Goal: Transaction & Acquisition: Purchase product/service

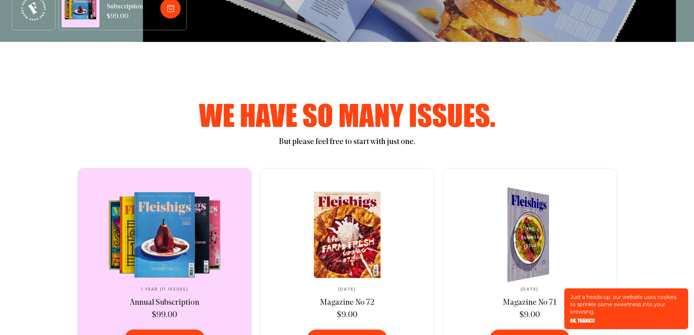
scroll to position [413, 0]
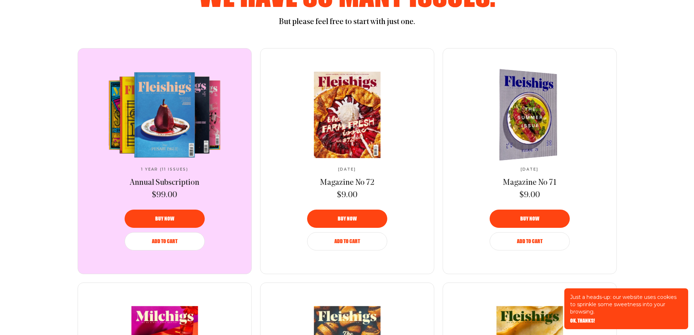
click at [531, 112] on img at bounding box center [525, 114] width 106 height 97
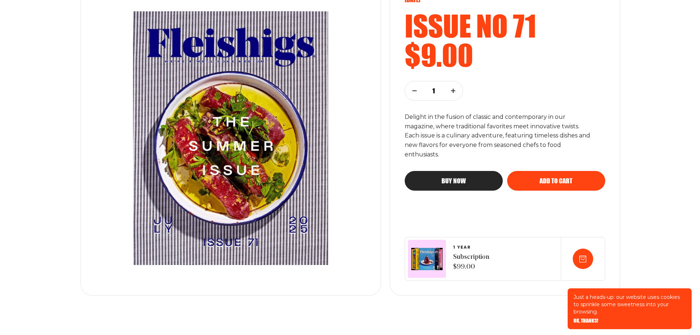
scroll to position [121, 0]
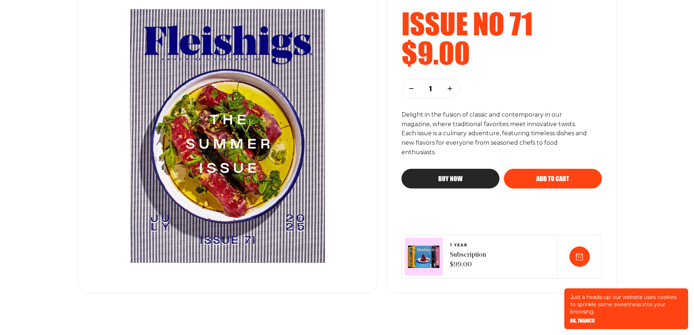
click at [451, 89] on icon "button" at bounding box center [450, 88] width 4 height 4
click at [453, 175] on span "Buy now" at bounding box center [450, 172] width 24 height 7
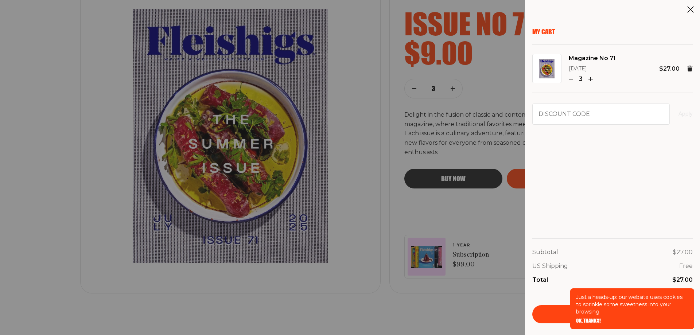
click at [621, 227] on div "My Cart Magazine No 71 July 2025 3 $27.00 Discount code Apply Subtotal $27.00 U…" at bounding box center [612, 176] width 160 height 296
click at [597, 318] on span "OK, THANKS!" at bounding box center [588, 315] width 25 height 5
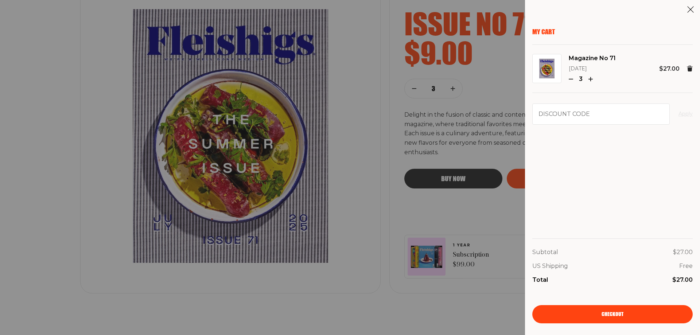
click at [615, 312] on span "Checkout" at bounding box center [612, 309] width 22 height 5
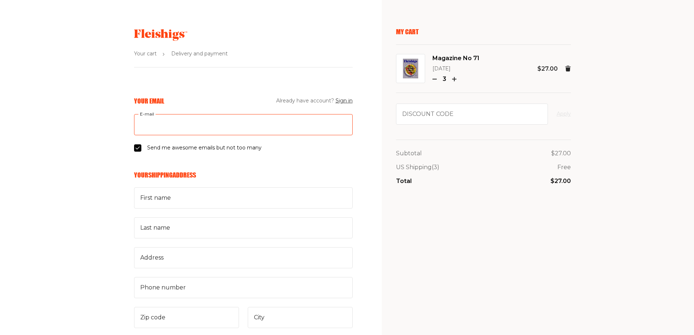
click at [242, 125] on input "E-mail" at bounding box center [243, 124] width 219 height 21
type input "[PERSON_NAME][EMAIL_ADDRESS][DOMAIN_NAME]"
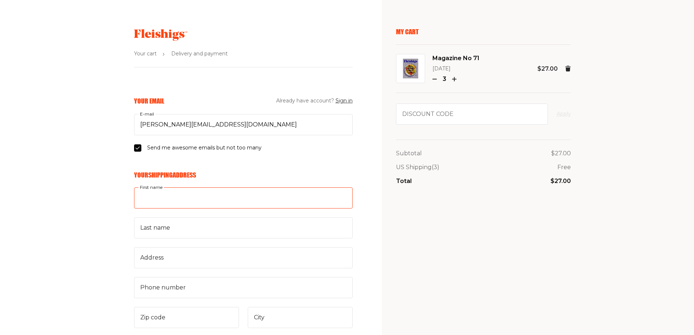
click at [202, 195] on input "First name" at bounding box center [243, 197] width 219 height 21
type input "[PERSON_NAME]"
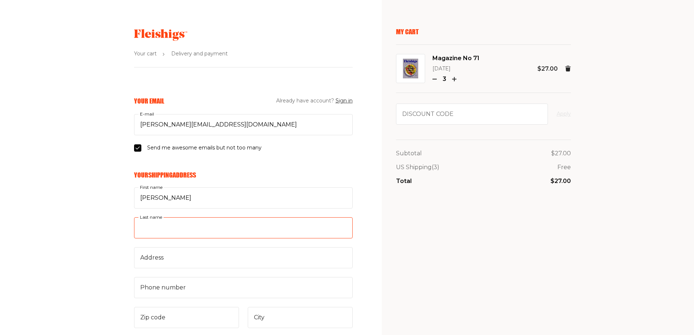
click at [190, 232] on input "Last name" at bounding box center [243, 227] width 219 height 21
type input "[PERSON_NAME]"
click at [194, 261] on input "Address" at bounding box center [243, 257] width 219 height 21
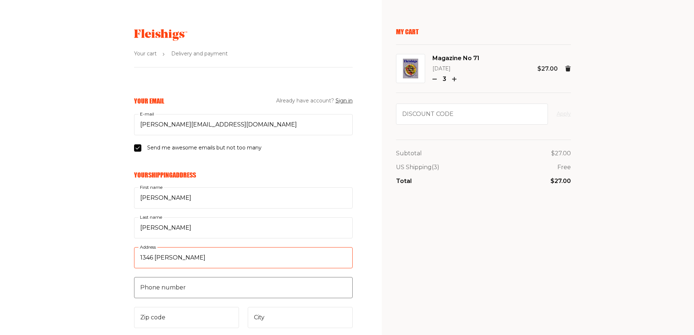
type input "1346 [PERSON_NAME]"
click at [187, 285] on input "Phone number" at bounding box center [243, 287] width 219 height 21
type input "2018620151"
click at [171, 325] on input "Zip code" at bounding box center [186, 317] width 105 height 21
type input "07666"
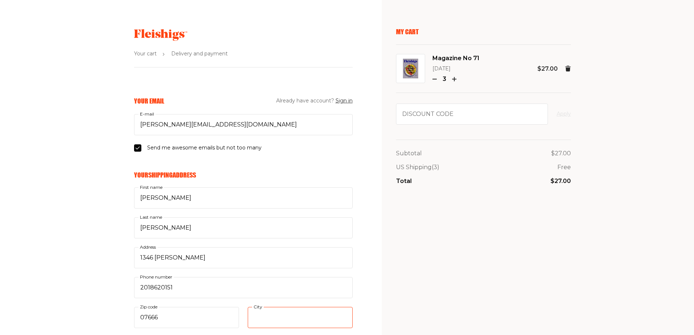
click at [292, 317] on input "City" at bounding box center [300, 317] width 105 height 21
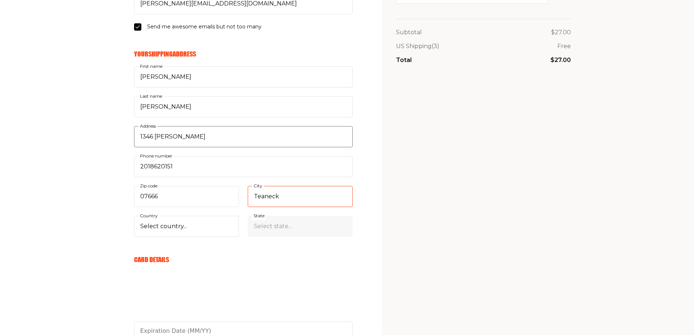
scroll to position [121, 0]
type input "Teaneck"
click at [182, 226] on select "Select country... [GEOGRAPHIC_DATA] [GEOGRAPHIC_DATA] (+$29/subscription) [GEOG…" at bounding box center [186, 225] width 105 height 21
select select "US"
click at [134, 215] on select "Select country... [GEOGRAPHIC_DATA] [GEOGRAPHIC_DATA] (+$29/subscription) [GEOG…" at bounding box center [186, 225] width 105 height 21
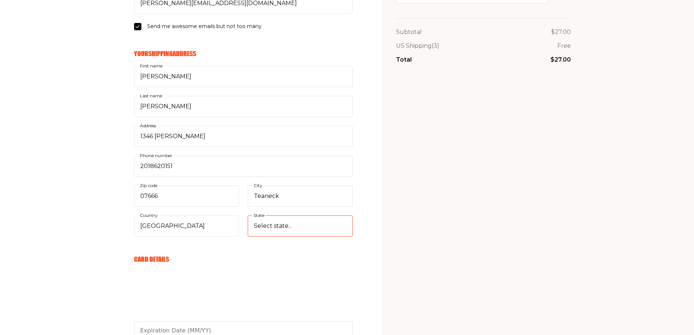
click at [285, 224] on select "Select state... [US_STATE] [US_STATE] [US_STATE] [US_STATE] [US_STATE] [US_STAT…" at bounding box center [300, 225] width 105 height 21
select select "[US_STATE]"
click at [248, 215] on select "Select state... [US_STATE] [US_STATE] [US_STATE] [US_STATE] [US_STATE] [US_STAT…" at bounding box center [300, 225] width 105 height 21
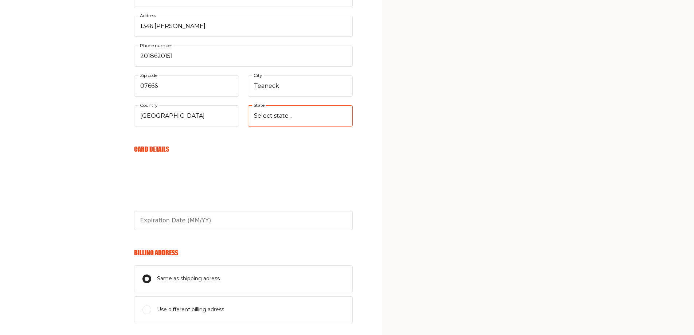
scroll to position [231, 0]
click at [214, 219] on input "text" at bounding box center [243, 220] width 219 height 19
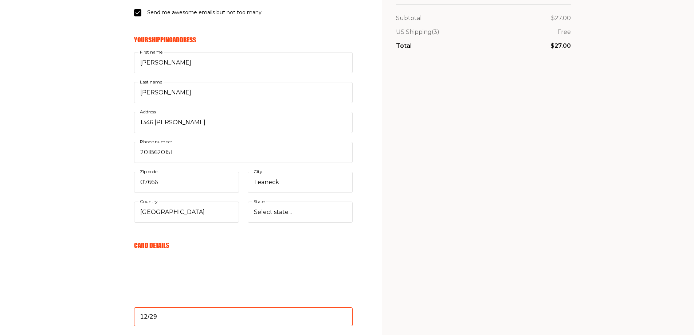
scroll to position [134, 0]
type input "12/29"
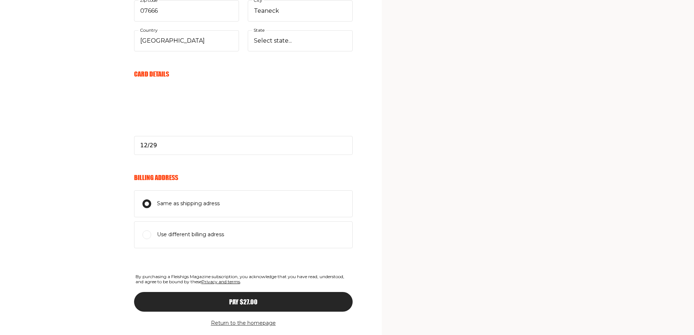
scroll to position [328, 0]
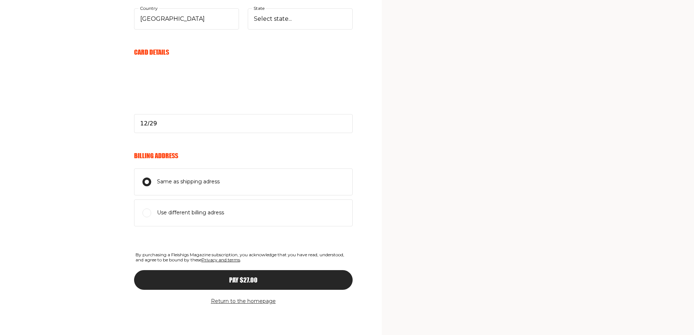
click at [252, 277] on span "Pay $27.00" at bounding box center [243, 273] width 28 height 7
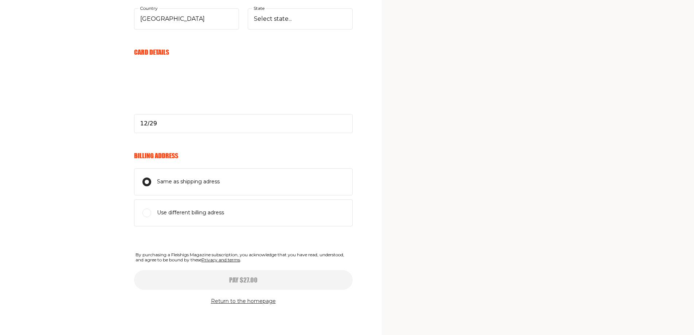
select select
type input "12/29"
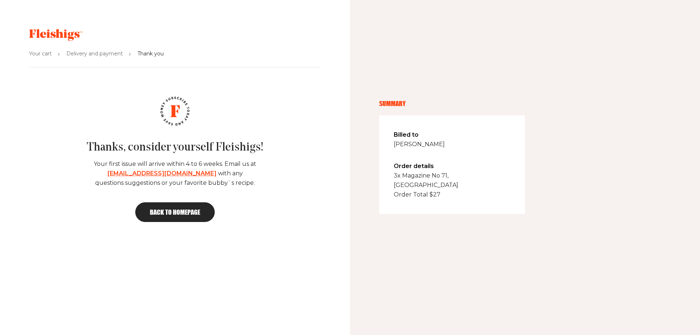
click at [194, 214] on span "Back to homepage" at bounding box center [175, 212] width 50 height 7
